Goal: Task Accomplishment & Management: Manage account settings

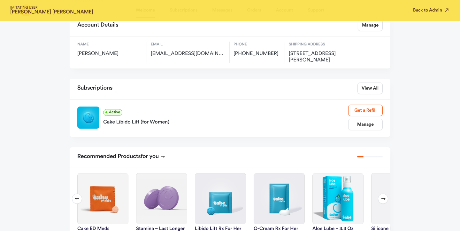
scroll to position [78, 0]
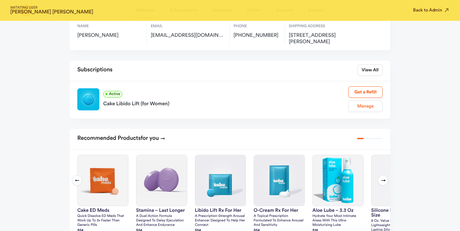
click at [372, 103] on link "Manage" at bounding box center [365, 106] width 35 height 12
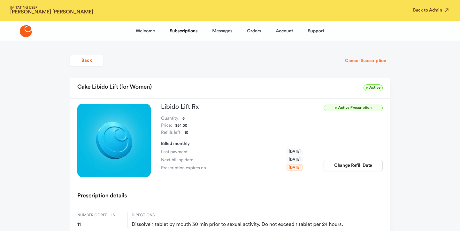
click at [355, 57] on button "Cancel Subscription" at bounding box center [366, 61] width 50 height 12
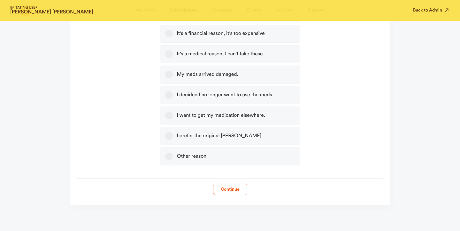
click at [238, 162] on label "Other reason" at bounding box center [230, 156] width 140 height 18
click at [173, 160] on button "Other reason" at bounding box center [169, 156] width 8 height 8
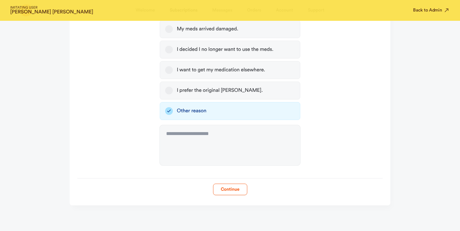
click at [225, 188] on button "Continue" at bounding box center [230, 189] width 34 height 12
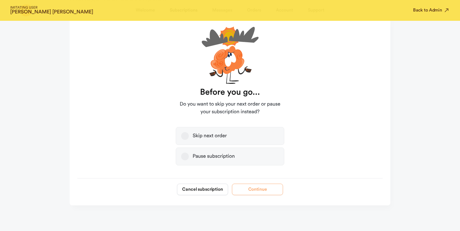
scroll to position [61, 0]
click at [209, 190] on button "Cancel subscription" at bounding box center [202, 189] width 51 height 12
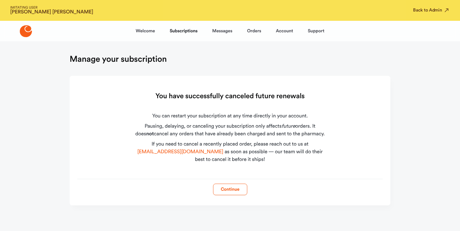
scroll to position [0, 0]
click at [423, 14] on div "IMITATING USER Patti Bowcutt Back to Admin" at bounding box center [230, 10] width 460 height 21
click at [423, 12] on button "Back to Admin" at bounding box center [431, 10] width 37 height 6
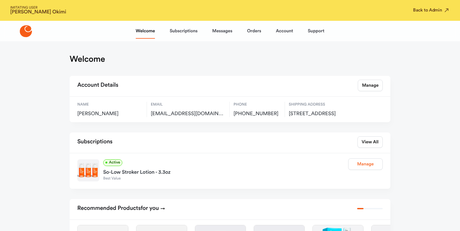
click at [365, 166] on link "Manage" at bounding box center [365, 164] width 35 height 12
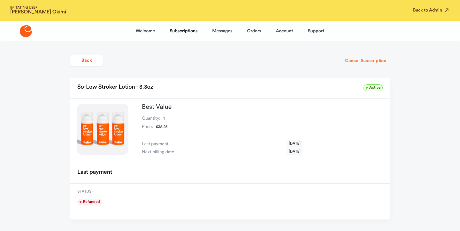
click at [360, 58] on button "Cancel Subscription" at bounding box center [366, 61] width 50 height 12
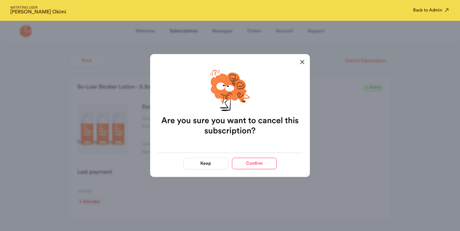
click at [263, 160] on button "Confirm" at bounding box center [254, 164] width 45 height 12
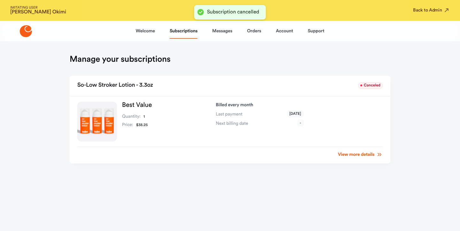
click at [417, 14] on div "IMITATING USER [PERSON_NAME] Back to Admin" at bounding box center [230, 10] width 460 height 21
click at [421, 12] on button "Back to Admin" at bounding box center [431, 10] width 37 height 6
